Goal: Communication & Community: Answer question/provide support

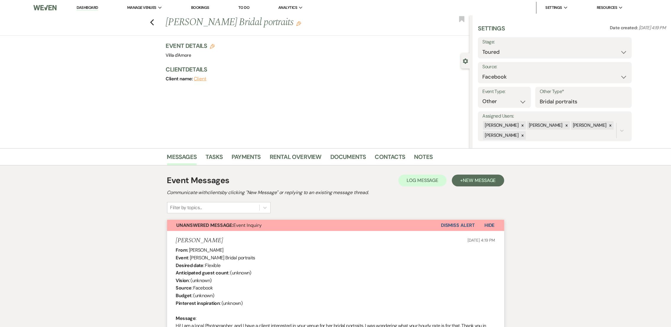
click at [451, 221] on button "Dismiss Alert" at bounding box center [458, 225] width 34 height 11
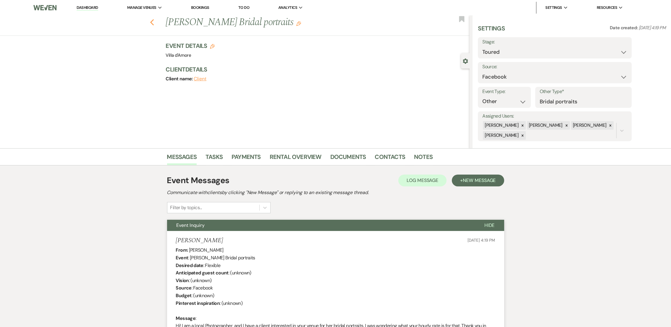
click at [154, 21] on icon "Previous" at bounding box center [152, 22] width 4 height 7
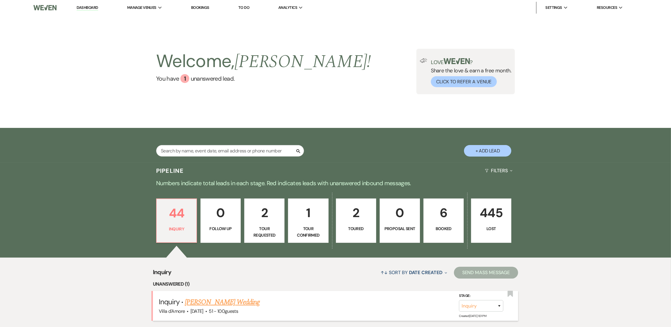
click at [235, 301] on link "[PERSON_NAME] Wedding" at bounding box center [222, 302] width 75 height 11
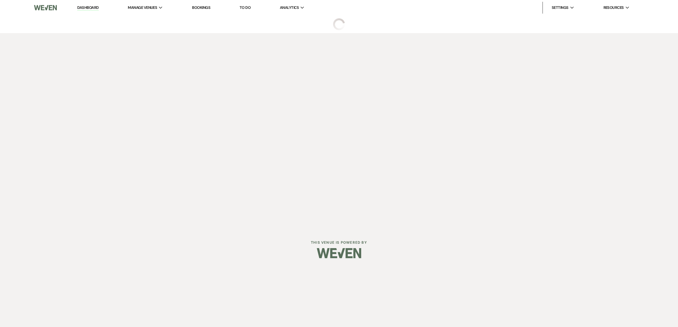
select select "2"
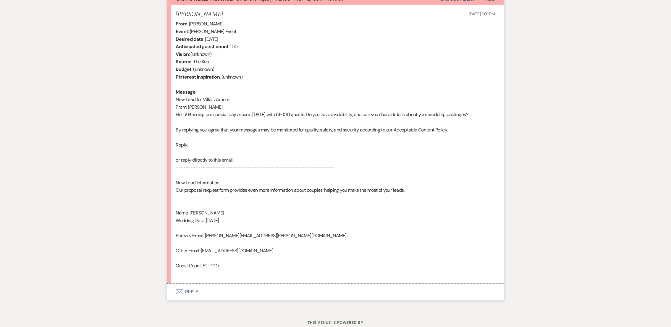
scroll to position [246, 0]
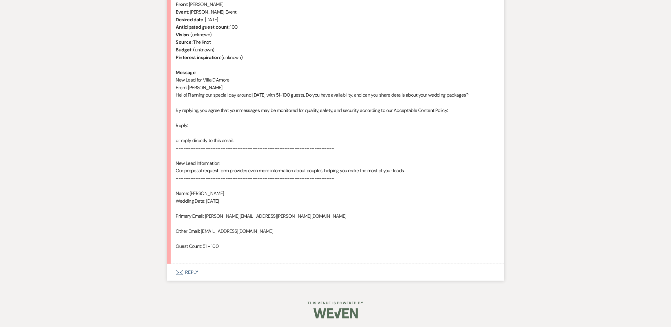
click at [181, 268] on button "Envelope Reply" at bounding box center [335, 272] width 337 height 17
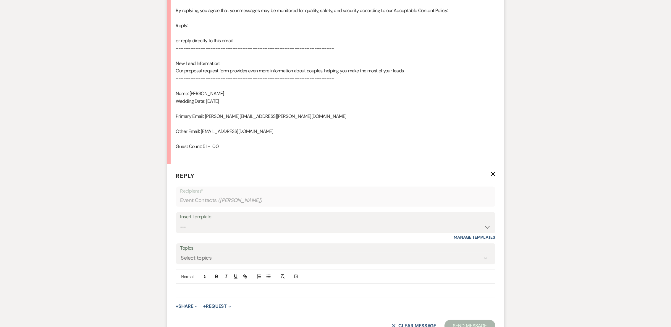
scroll to position [412, 0]
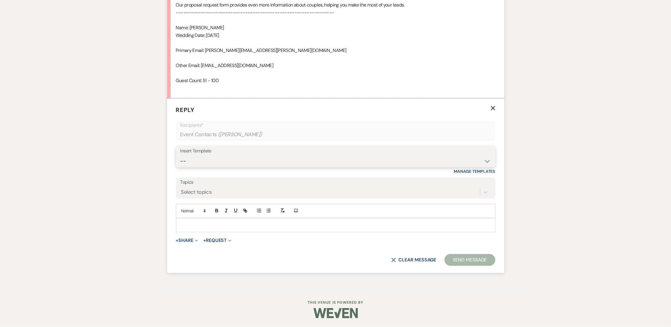
click at [216, 156] on select "-- auto responce weekends Tour Request Response Follow Up #1 (wedding) Weven Pl…" at bounding box center [335, 162] width 311 height 12
select select "4619"
click at [180, 156] on select "-- auto responce weekends Tour Request Response Follow Up #1 (wedding) Weven Pl…" at bounding box center [335, 162] width 311 height 12
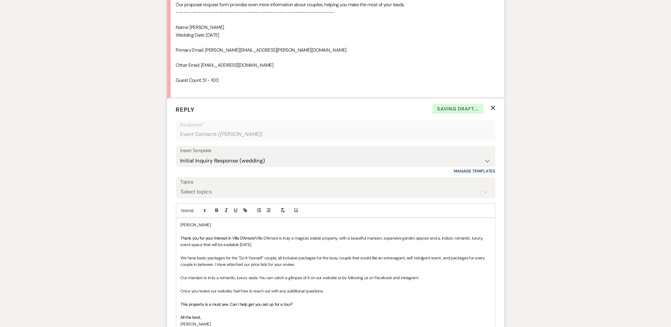
click at [276, 244] on p "Thank you for your interest in Villa D'Amore! Villa D'Amore is truly a magical,…" at bounding box center [336, 241] width 310 height 13
click at [295, 305] on p "This property is a must see. Can I help get you set up for a tour?" at bounding box center [336, 304] width 310 height 7
click at [293, 302] on span "This property is a must see. Can I help get you set up for a tour? As of now we…" at bounding box center [267, 304] width 173 height 5
click at [364, 305] on p "This property is a must see. Can I help get you set up for a tour? As of now we…" at bounding box center [336, 304] width 310 height 7
click at [293, 303] on span "This property is a must see. Can I help get you set up for a tour? As of now we…" at bounding box center [267, 304] width 173 height 5
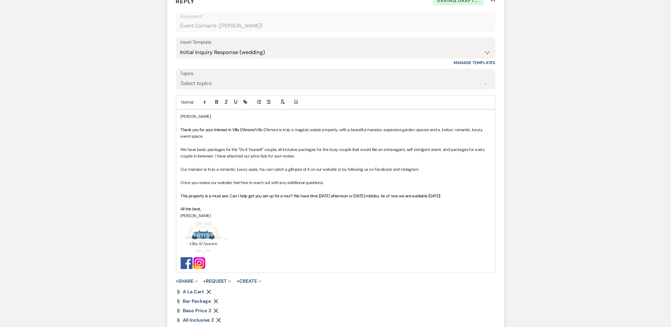
scroll to position [577, 0]
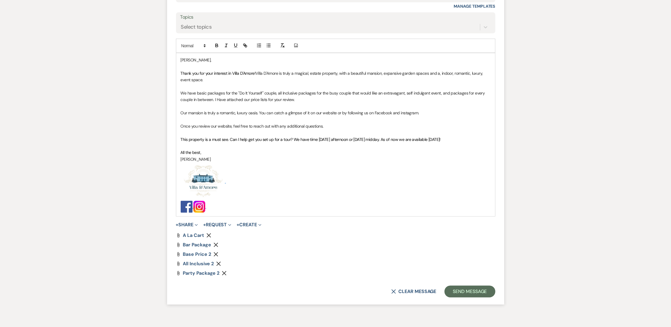
click at [217, 247] on icon "Remove" at bounding box center [216, 245] width 5 height 5
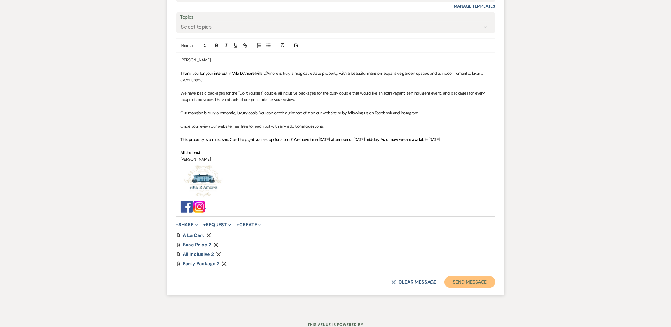
click at [465, 282] on button "Send Message" at bounding box center [470, 283] width 51 height 12
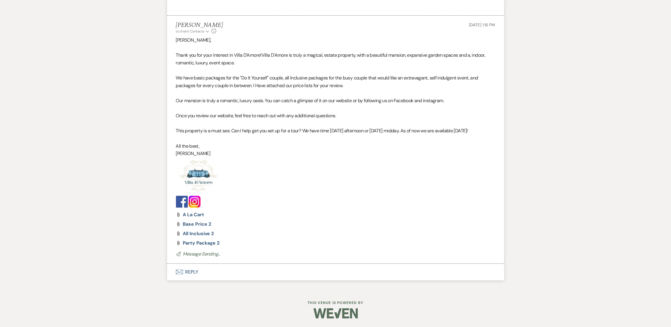
scroll to position [0, 0]
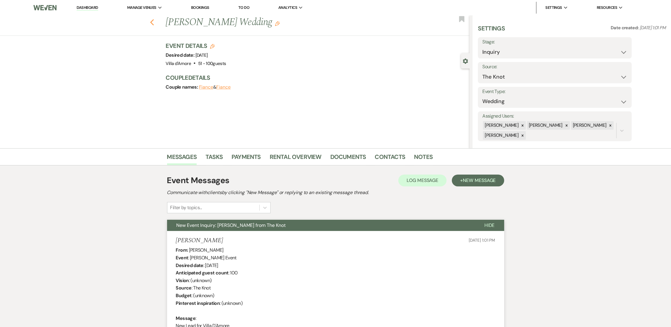
click at [154, 19] on icon "Previous" at bounding box center [152, 22] width 4 height 7
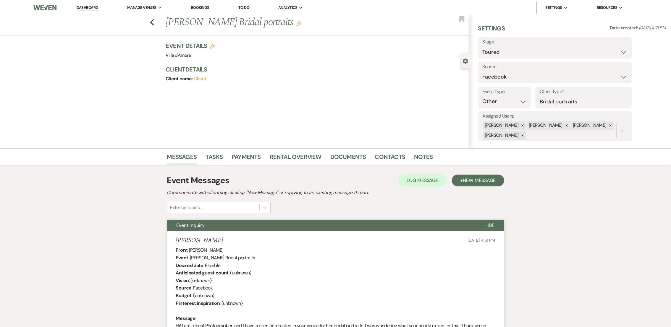
click at [157, 17] on div "Previous [PERSON_NAME] Bridal portraits Edit Bookmark" at bounding box center [233, 25] width 473 height 20
click at [154, 21] on icon "Previous" at bounding box center [152, 22] width 4 height 7
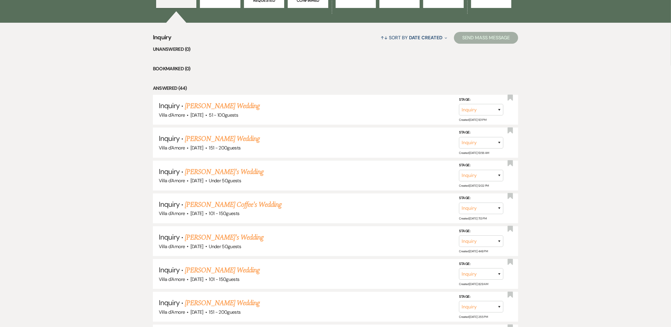
scroll to position [267, 0]
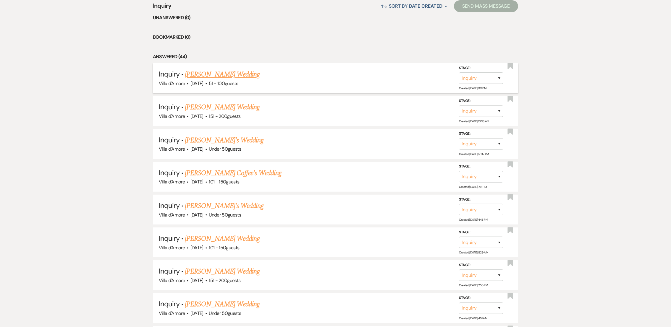
click at [219, 75] on link "[PERSON_NAME] Wedding" at bounding box center [222, 74] width 75 height 11
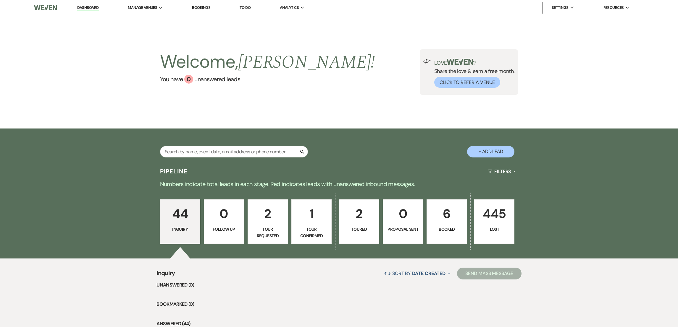
select select "2"
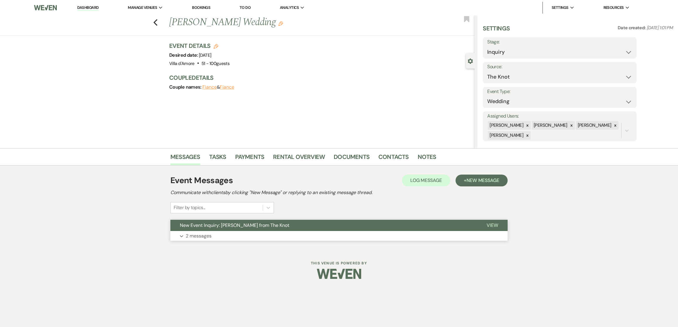
click at [198, 234] on p "2 messages" at bounding box center [199, 236] width 26 height 8
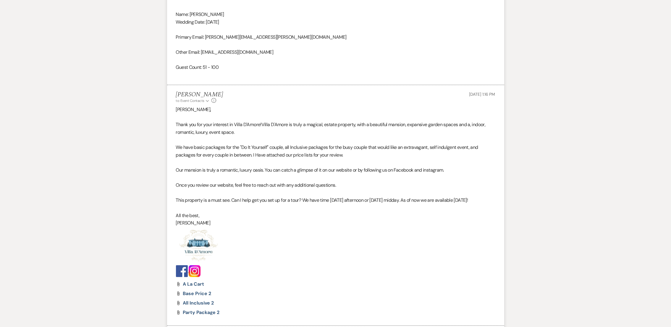
scroll to position [462, 0]
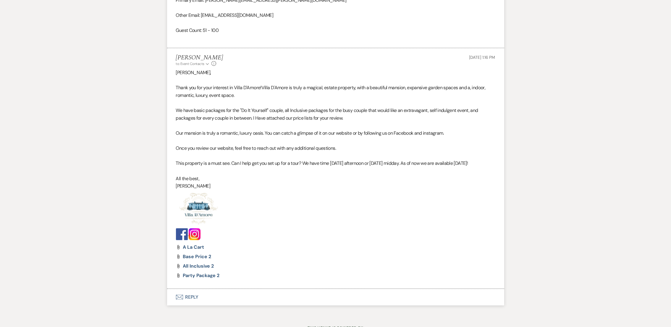
drag, startPoint x: 212, startPoint y: 185, endPoint x: 174, endPoint y: 84, distance: 108.6
click at [174, 84] on li "[PERSON_NAME] to: Event Contacts Expand Info [DATE] 1:16 PM [PERSON_NAME], Than…" at bounding box center [335, 168] width 337 height 241
drag, startPoint x: 174, startPoint y: 84, endPoint x: 200, endPoint y: 91, distance: 27.6
click at [200, 91] on p "Thank you for your interest in Villa D'Amore! Villa D'Amore is truly a magical,…" at bounding box center [335, 91] width 319 height 15
copy div "Thank you for your interest in Villa D'Amore! Villa D'Amore is truly a magical,…"
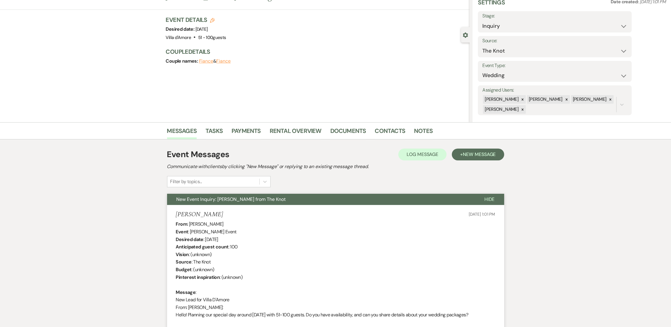
scroll to position [0, 0]
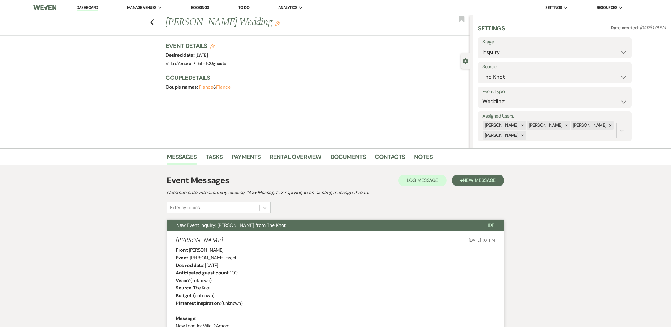
click at [159, 28] on div "Previous [PERSON_NAME] Wedding Edit Bookmark" at bounding box center [233, 25] width 473 height 20
click at [154, 22] on use "button" at bounding box center [152, 22] width 4 height 7
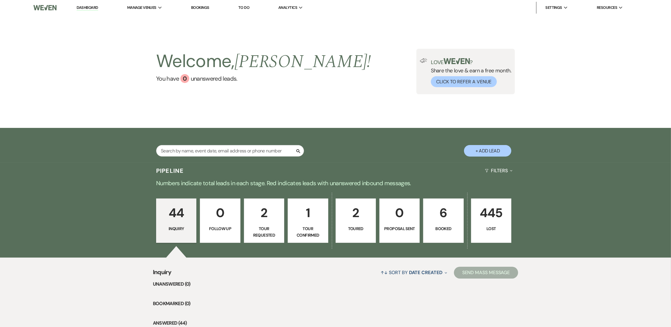
click at [312, 227] on p "Tour Confirmed" at bounding box center [308, 232] width 33 height 13
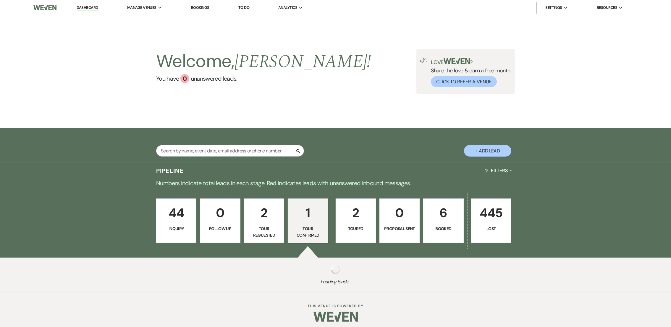
select select "4"
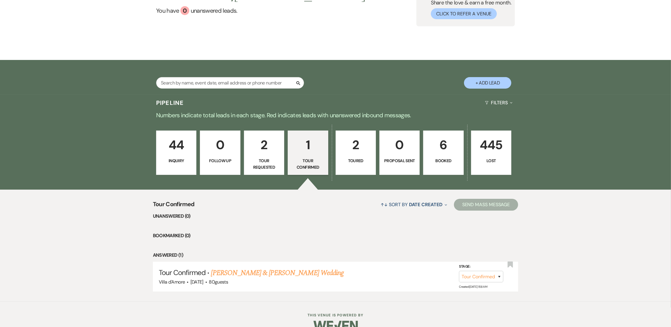
scroll to position [80, 0]
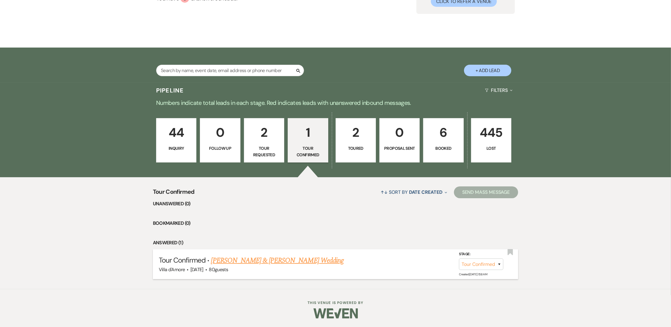
click at [285, 263] on link "[PERSON_NAME] & [PERSON_NAME] Wedding" at bounding box center [277, 261] width 133 height 11
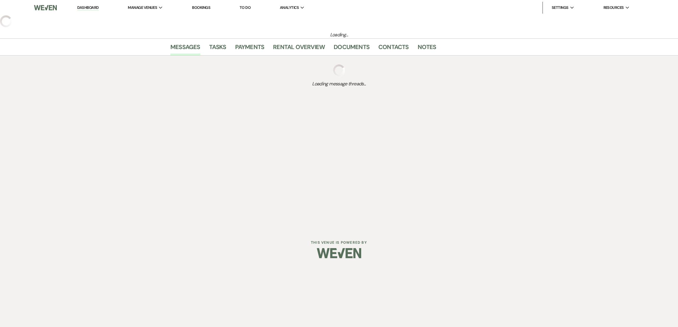
select select "4"
select select "6"
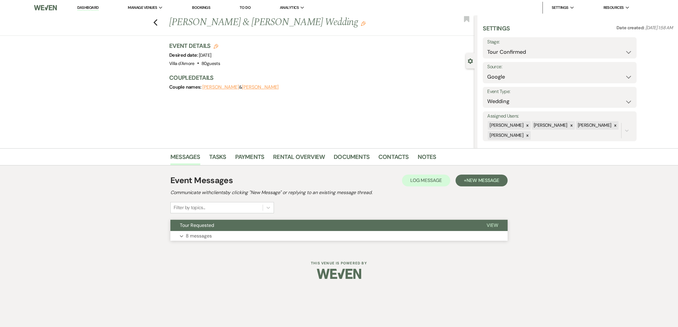
click at [200, 232] on p "8 messages" at bounding box center [199, 236] width 26 height 8
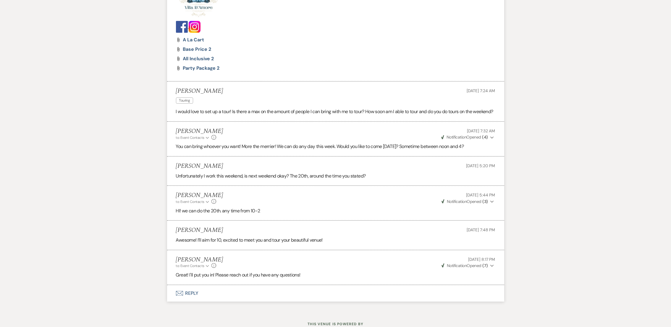
scroll to position [530, 0]
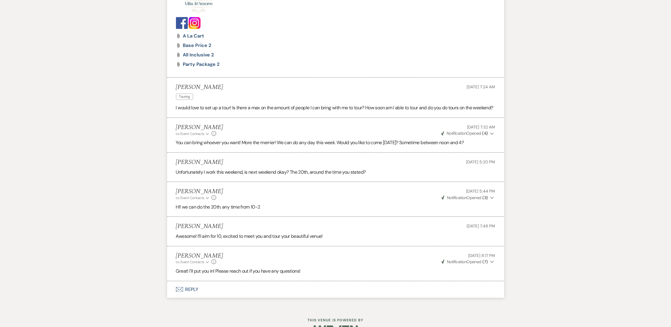
click at [194, 293] on button "Envelope Reply" at bounding box center [335, 290] width 337 height 17
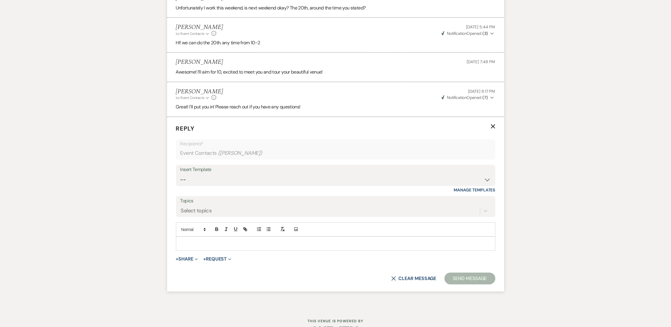
scroll to position [721, 0]
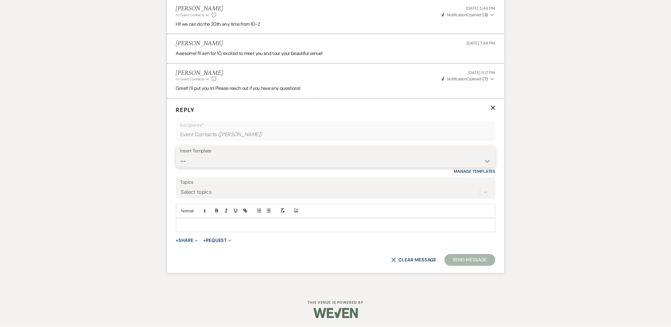
click at [220, 161] on select "-- auto responce weekends Tour Request Response Follow Up #1 (wedding) Weven Pl…" at bounding box center [335, 162] width 311 height 12
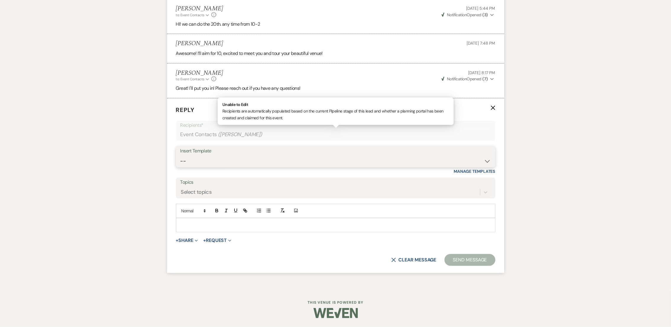
select select "4967"
click at [180, 156] on select "-- auto responce weekends Tour Request Response Follow Up #1 (wedding) Weven Pl…" at bounding box center [335, 162] width 311 height 12
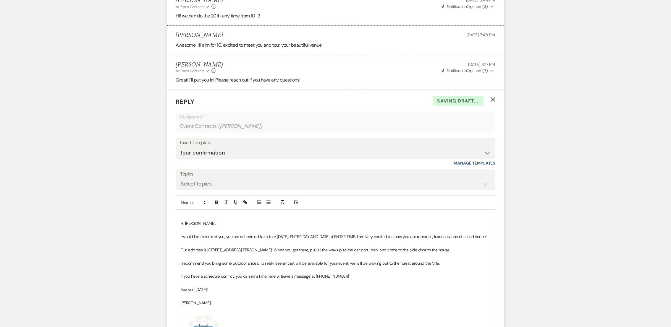
click at [294, 240] on p "I would like to remind you, you are scheduled for a tour [DATE], ENTER DAY AND …" at bounding box center [336, 237] width 310 height 7
click at [357, 240] on p "I would like to remind you, you are scheduled for a tour [DATE], ENTER DAY AND …" at bounding box center [336, 237] width 310 height 7
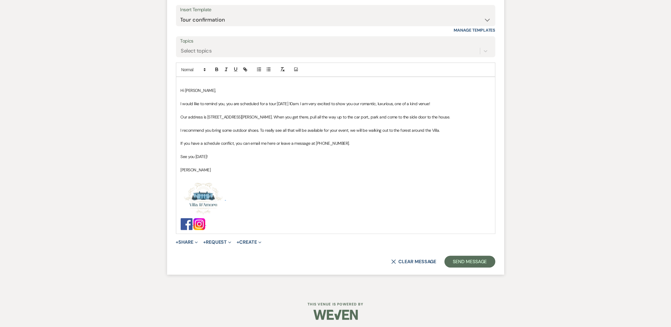
scroll to position [865, 0]
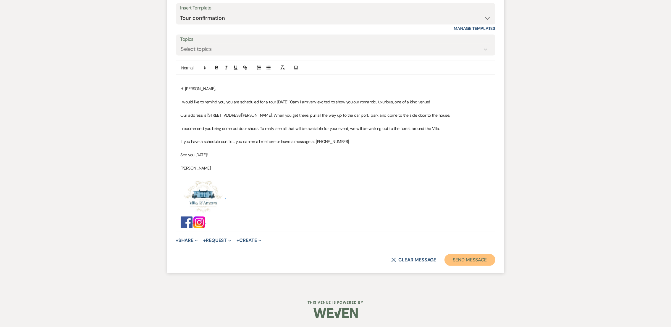
click at [466, 260] on button "Send Message" at bounding box center [470, 260] width 51 height 12
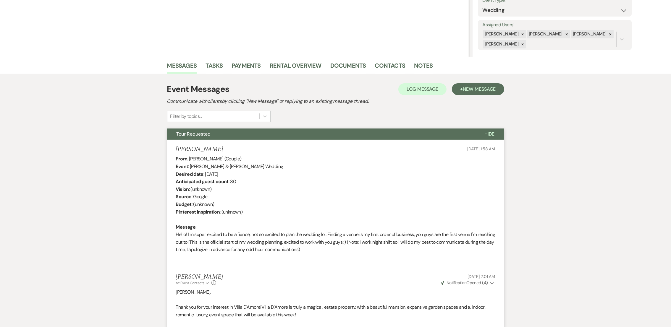
scroll to position [0, 0]
